Goal: Information Seeking & Learning: Compare options

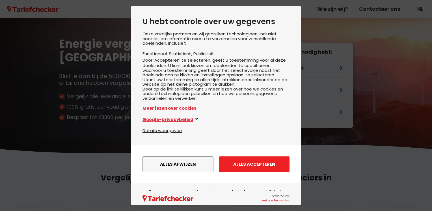
click at [262, 171] on button "Alles accepteren" at bounding box center [254, 164] width 70 height 16
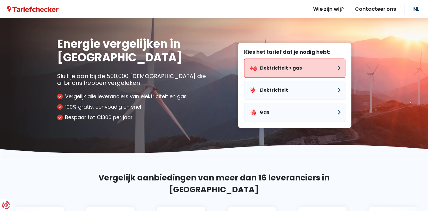
click at [312, 72] on button "Elektriciteit + gas" at bounding box center [294, 68] width 101 height 19
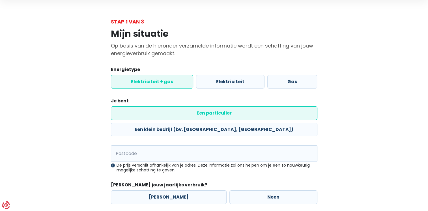
scroll to position [28, 0]
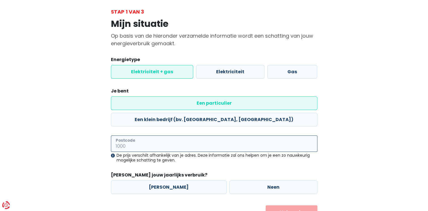
click at [195, 135] on input "Postcode" at bounding box center [214, 143] width 206 height 16
type input "3631"
click at [189, 180] on label "[PERSON_NAME]" at bounding box center [169, 187] width 116 height 14
click at [189, 180] on input "[PERSON_NAME]" at bounding box center [169, 187] width 116 height 14
radio input "true"
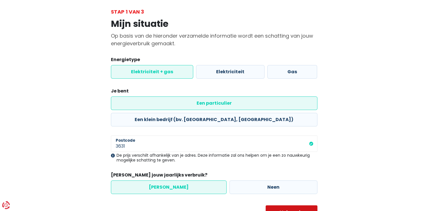
click at [292, 205] on button "Volgende" at bounding box center [292, 212] width 52 height 14
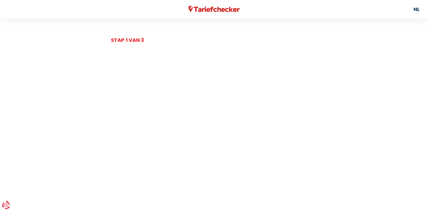
select select
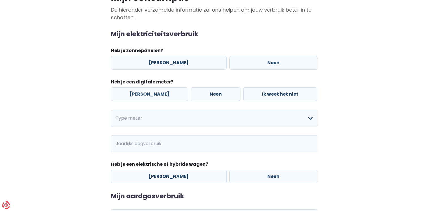
scroll to position [57, 0]
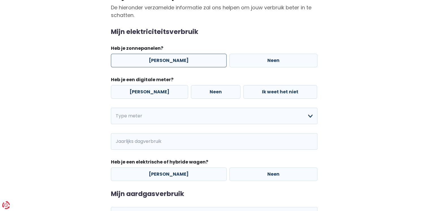
click at [178, 59] on label "[PERSON_NAME]" at bounding box center [169, 61] width 116 height 14
click at [178, 59] on input "[PERSON_NAME]" at bounding box center [169, 61] width 116 height 14
radio input "true"
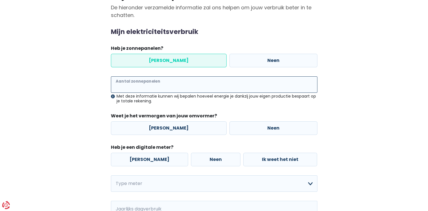
click at [161, 81] on input "Aantal zonnepanelen" at bounding box center [214, 84] width 206 height 16
type input "19"
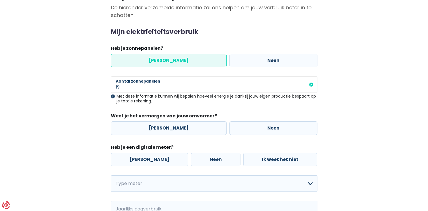
click at [185, 99] on div "Met deze informatie kunnen wij bepalen hoeveel energie je dankzij jouw eigen pr…" at bounding box center [214, 99] width 206 height 10
click at [184, 129] on label "[PERSON_NAME]" at bounding box center [169, 128] width 116 height 14
click at [184, 129] on input "[PERSON_NAME]" at bounding box center [169, 128] width 116 height 14
radio input "true"
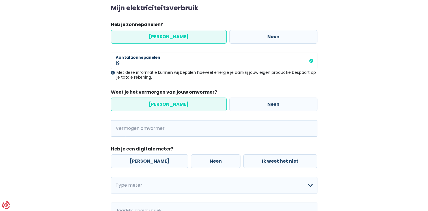
scroll to position [85, 0]
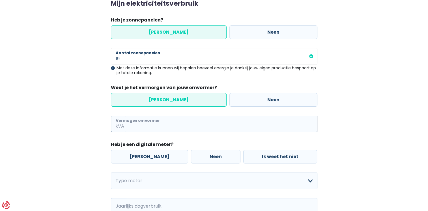
click at [179, 123] on input "Vermogen omvormer" at bounding box center [221, 124] width 192 height 16
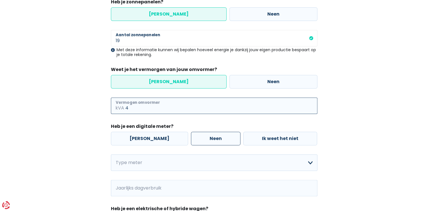
scroll to position [113, 0]
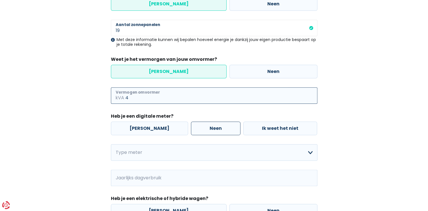
type input "4"
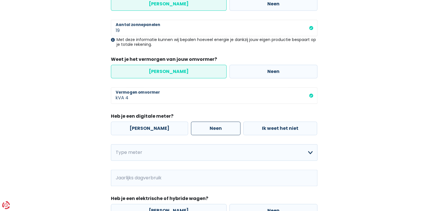
click at [198, 132] on label "Neen" at bounding box center [215, 129] width 49 height 14
click at [198, 132] on input "Neen" at bounding box center [215, 129] width 49 height 14
radio input "true"
click at [202, 152] on select "Enkelvoudig Tweevoudig Enkelvoudig + uitsluitend nachttarief Tweevoudig + uitsl…" at bounding box center [214, 152] width 206 height 16
select select "day_single_rate"
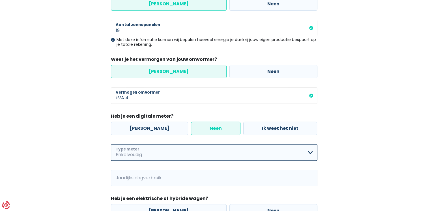
click at [111, 144] on select "Enkelvoudig Tweevoudig Enkelvoudig + uitsluitend nachttarief Tweevoudig + uitsl…" at bounding box center [214, 152] width 206 height 16
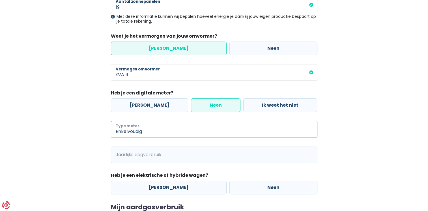
scroll to position [170, 0]
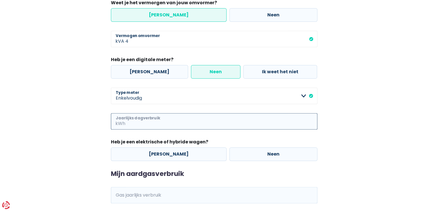
click at [191, 117] on input "Jaarlijks dagverbruik" at bounding box center [221, 121] width 191 height 16
type input "600"
click at [247, 152] on label "Neen" at bounding box center [273, 154] width 88 height 14
click at [247, 152] on input "Neen" at bounding box center [273, 154] width 88 height 14
radio input "true"
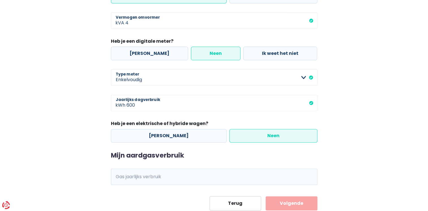
scroll to position [206, 0]
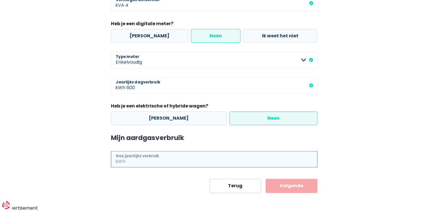
click at [200, 156] on input "Gas jaarlijks verbruik" at bounding box center [221, 159] width 191 height 16
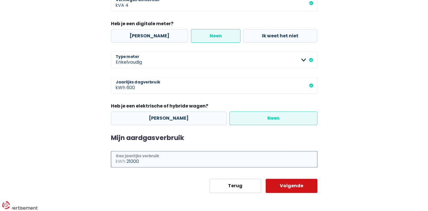
type input "21000"
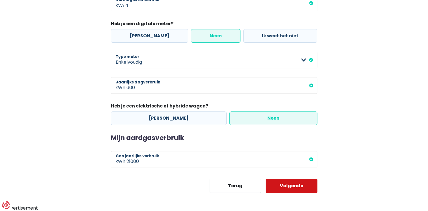
click at [295, 183] on button "Volgende" at bounding box center [292, 186] width 52 height 14
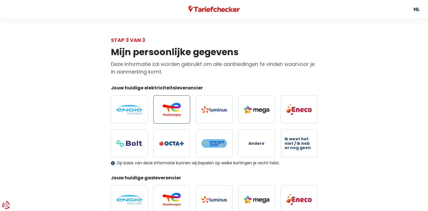
click at [177, 110] on img at bounding box center [171, 110] width 25 height 14
click at [177, 110] on input "radio" at bounding box center [171, 109] width 37 height 28
radio input "true"
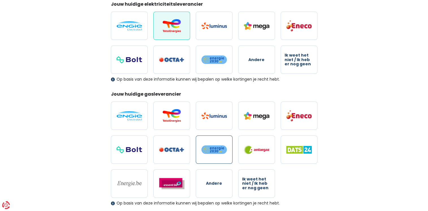
scroll to position [85, 0]
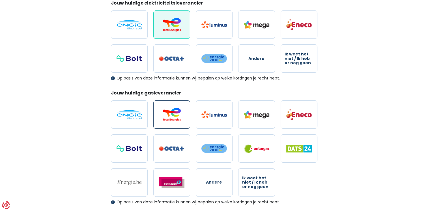
click at [179, 110] on img at bounding box center [171, 115] width 25 height 14
click at [179, 110] on input "radio" at bounding box center [171, 114] width 37 height 28
radio input "true"
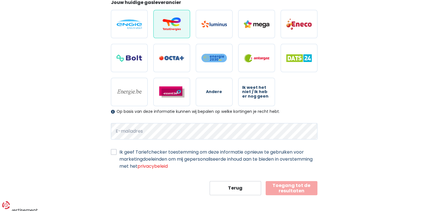
scroll to position [177, 0]
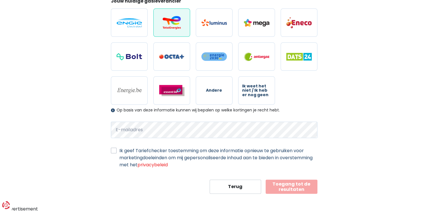
click at [55, 64] on div "Mijn persoonlijke gegevens Deze informatie zal worden gebruikt om alle aanbiedi…" at bounding box center [214, 30] width 322 height 327
click at [303, 185] on button "Toegang tot de resultaten" at bounding box center [292, 187] width 52 height 14
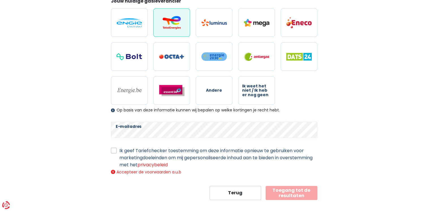
scroll to position [183, 0]
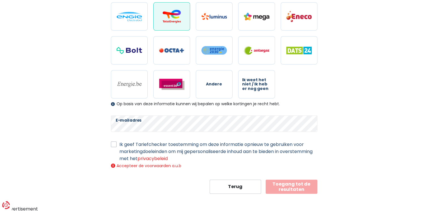
click at [119, 146] on label "Ik geef Tariefchecker toestemming om deze informatie opnieuw te gebruiken voor …" at bounding box center [218, 151] width 198 height 21
click at [113, 146] on input "Ik geef Tariefchecker toestemming om deze informatie opnieuw te gebruiken voor …" at bounding box center [114, 144] width 6 height 6
checkbox input "true"
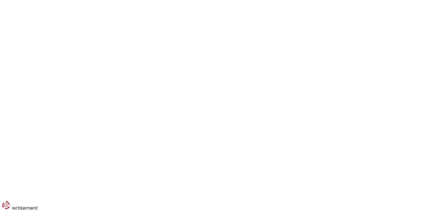
scroll to position [28, 0]
